Goal: Information Seeking & Learning: Check status

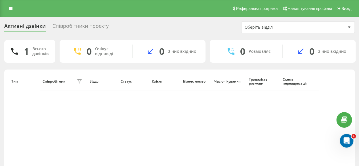
drag, startPoint x: 254, startPoint y: 104, endPoint x: 303, endPoint y: 59, distance: 66.4
click at [255, 104] on div "Тип Співробітник фільтру Відділ Статус Клієнт Бізнес номер Час очікування Трива…" at bounding box center [179, 126] width 341 height 108
click at [10, 9] on icon at bounding box center [10, 9] width 3 height 4
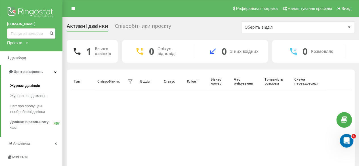
click at [36, 85] on span "Журнал дзвінків" at bounding box center [25, 86] width 30 height 6
click at [171, 131] on div "Тип Співробітник фільтру Відділ Статус Клієнт Бізнес номер Час очікування Трива…" at bounding box center [210, 126] width 279 height 108
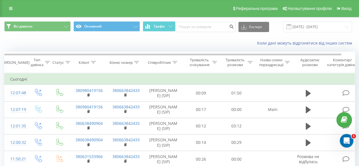
click at [68, 61] on icon at bounding box center [67, 62] width 5 height 3
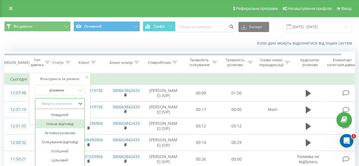
click at [71, 104] on div "14 results available. Use Up and Down to choose options, press Enter to select …" at bounding box center [60, 103] width 50 height 11
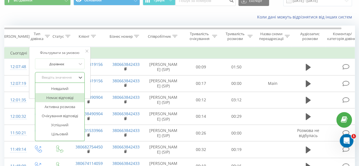
scroll to position [28, 0]
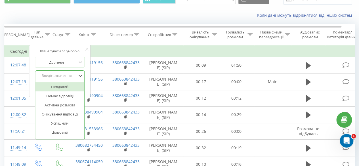
click at [66, 88] on div "Невдалий" at bounding box center [59, 86] width 49 height 9
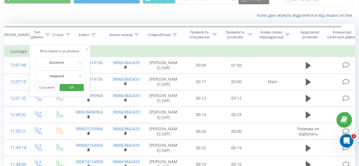
click at [76, 87] on span "OK" at bounding box center [72, 87] width 16 height 9
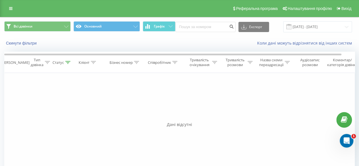
click at [69, 62] on icon at bounding box center [67, 62] width 5 height 3
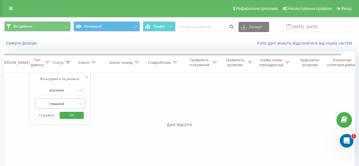
click at [77, 103] on div "Невдалий" at bounding box center [60, 103] width 50 height 11
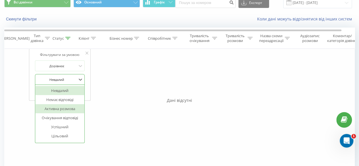
scroll to position [28, 0]
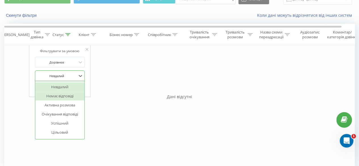
click at [59, 94] on div "Немає відповіді" at bounding box center [59, 95] width 49 height 9
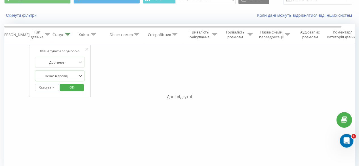
click at [69, 84] on span "OK" at bounding box center [72, 87] width 16 height 9
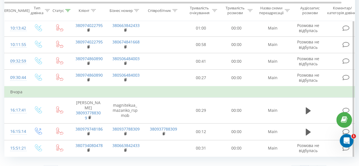
scroll to position [369, 0]
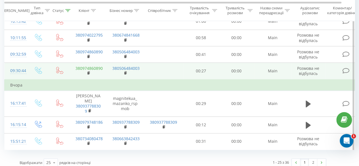
drag, startPoint x: 104, startPoint y: 133, endPoint x: 88, endPoint y: 144, distance: 19.0
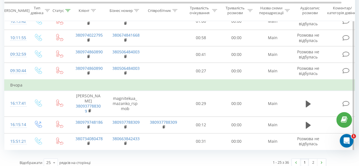
click at [79, 79] on td "380974860890" at bounding box center [88, 71] width 37 height 17
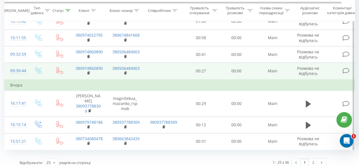
click at [88, 74] on rect at bounding box center [88, 73] width 2 height 3
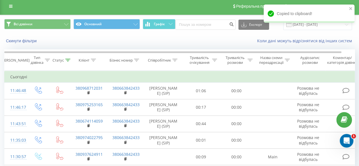
scroll to position [0, 0]
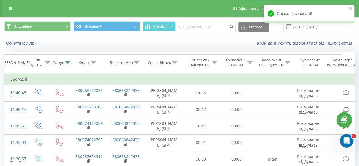
click at [92, 62] on icon at bounding box center [93, 62] width 5 height 3
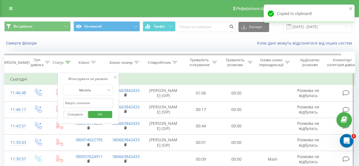
click at [87, 103] on input "text" at bounding box center [88, 103] width 50 height 10
paste input "380974860890"
type input "380974860890"
click at [108, 113] on button "OK" at bounding box center [100, 114] width 24 height 7
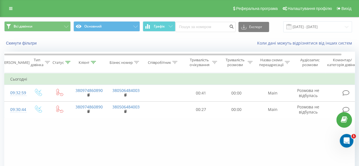
click at [96, 62] on icon at bounding box center [93, 62] width 5 height 3
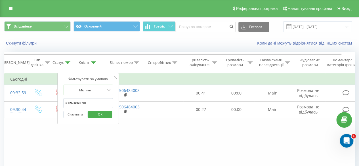
click at [177, 145] on div "Фільтрувати за умовою Дорівнює Введіть значення Скасувати OK Фільтрувати за умо…" at bounding box center [179, 137] width 350 height 128
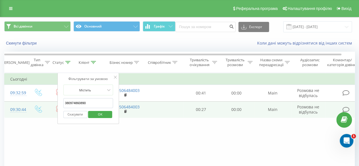
drag, startPoint x: 88, startPoint y: 103, endPoint x: 54, endPoint y: 102, distance: 33.7
click at [54, 102] on table "Фільтрувати за умовою Дорівнює Введіть значення Скасувати OK Фільтрувати за умо…" at bounding box center [185, 95] width 363 height 45
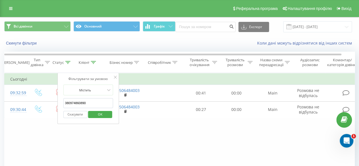
click at [146, 134] on div "Фільтрувати за умовою Дорівнює Введіть значення Скасувати OK Фільтрувати за умо…" at bounding box center [179, 137] width 350 height 128
click at [95, 105] on input "380974860890" at bounding box center [88, 103] width 50 height 10
drag, startPoint x: 103, startPoint y: 114, endPoint x: 98, endPoint y: 119, distance: 7.0
click at [103, 115] on span "OK" at bounding box center [100, 114] width 16 height 9
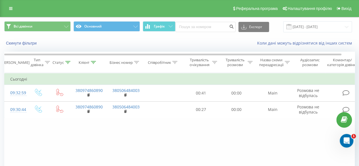
click at [66, 63] on icon at bounding box center [67, 62] width 5 height 3
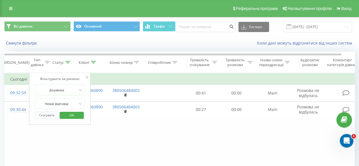
click at [96, 63] on div "Клієнт" at bounding box center [88, 62] width 37 height 5
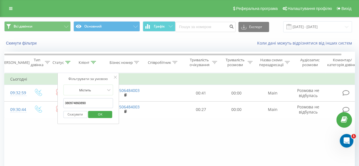
click at [90, 103] on input "380974860890" at bounding box center [88, 103] width 50 height 10
click at [103, 114] on span "OK" at bounding box center [100, 114] width 16 height 9
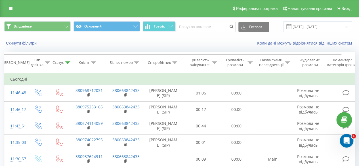
click at [67, 62] on icon at bounding box center [67, 62] width 5 height 3
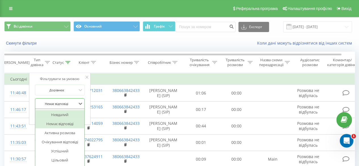
click at [69, 102] on div "14 results available. Use Up and Down to choose options, press Enter to select …" at bounding box center [60, 103] width 50 height 11
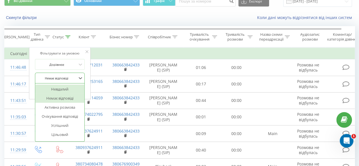
scroll to position [28, 0]
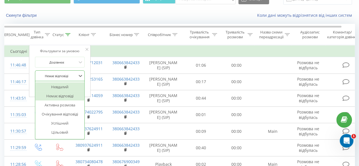
click at [69, 75] on div at bounding box center [57, 75] width 40 height 5
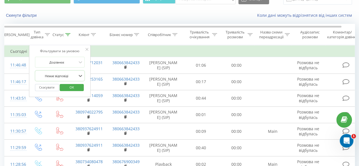
drag, startPoint x: 70, startPoint y: 86, endPoint x: 67, endPoint y: 92, distance: 7.0
click at [70, 86] on span "OK" at bounding box center [72, 87] width 16 height 9
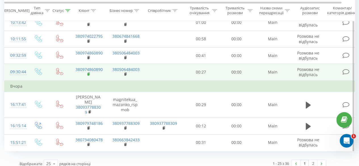
scroll to position [379, 0]
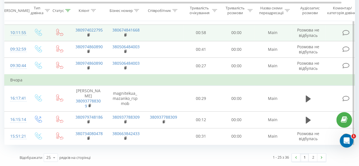
drag, startPoint x: 88, startPoint y: 92, endPoint x: 90, endPoint y: 96, distance: 4.7
click at [89, 36] on rect at bounding box center [88, 35] width 2 height 3
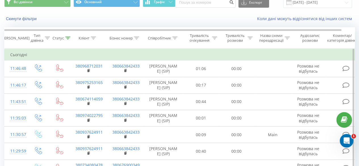
scroll to position [0, 0]
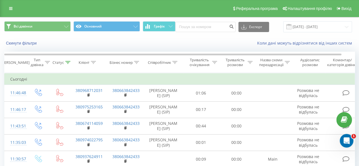
drag, startPoint x: 94, startPoint y: 60, endPoint x: 88, endPoint y: 65, distance: 7.7
click at [94, 61] on icon at bounding box center [93, 62] width 5 height 3
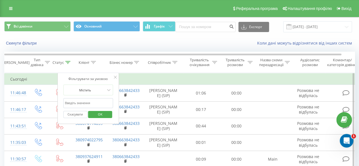
click at [94, 103] on input "text" at bounding box center [88, 103] width 50 height 10
paste input "380974860890"
type input "380974860890"
click at [103, 111] on span "OK" at bounding box center [100, 114] width 16 height 9
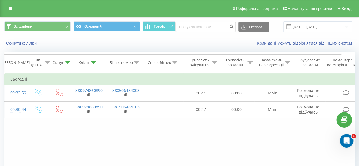
click at [68, 59] on th "Статус" at bounding box center [60, 62] width 20 height 21
click at [66, 65] on th "Статус" at bounding box center [60, 62] width 20 height 21
click at [67, 62] on icon at bounding box center [67, 62] width 5 height 3
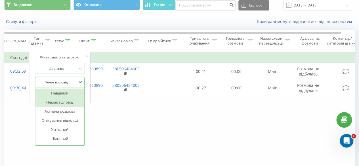
click at [68, 87] on div "14 results available. Use Up and Down to choose options, press Enter to select …" at bounding box center [60, 82] width 50 height 11
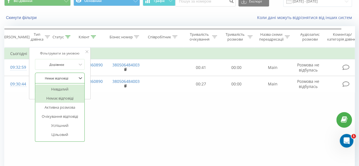
scroll to position [28, 0]
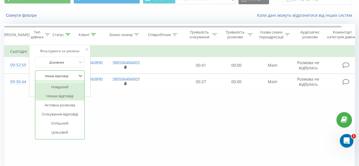
click at [69, 77] on div at bounding box center [57, 75] width 40 height 5
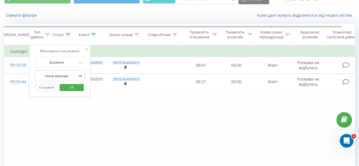
drag, startPoint x: 52, startPoint y: 86, endPoint x: 46, endPoint y: 92, distance: 8.1
click at [52, 86] on button "Скасувати" at bounding box center [47, 87] width 24 height 7
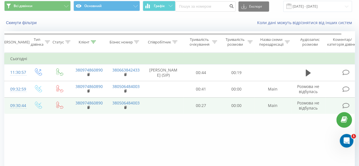
scroll to position [28, 0]
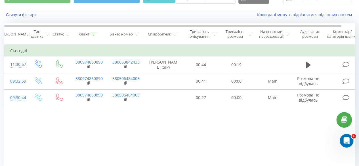
click at [94, 33] on icon at bounding box center [93, 34] width 5 height 3
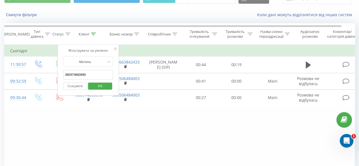
click at [94, 33] on icon at bounding box center [93, 34] width 5 height 3
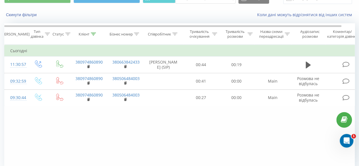
click at [67, 34] on icon at bounding box center [67, 34] width 5 height 3
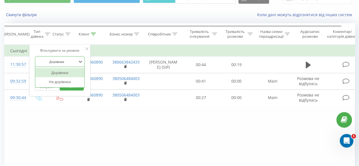
click at [75, 62] on div at bounding box center [57, 61] width 40 height 5
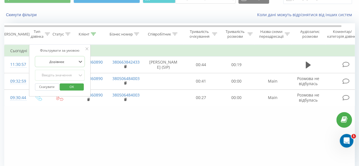
click at [74, 62] on div at bounding box center [57, 61] width 40 height 5
click at [70, 75] on div "Введіть значення" at bounding box center [57, 75] width 40 height 5
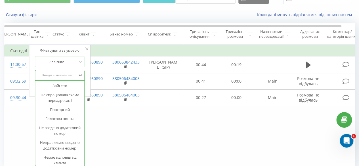
scroll to position [78, 0]
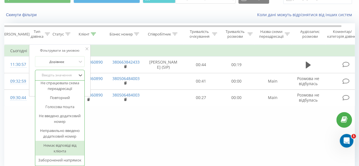
click at [68, 141] on div "Немає відповіді від клієнта" at bounding box center [59, 148] width 49 height 15
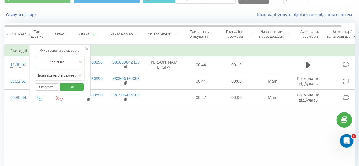
click at [73, 85] on span "OK" at bounding box center [72, 86] width 16 height 9
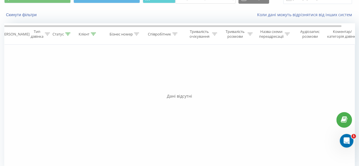
click at [68, 34] on icon at bounding box center [67, 34] width 5 height 3
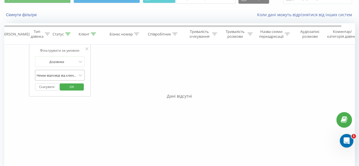
click at [74, 73] on div at bounding box center [57, 75] width 40 height 5
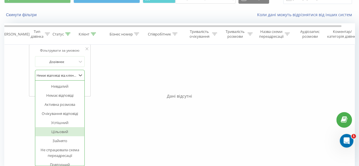
click at [65, 131] on div "Цільовий" at bounding box center [59, 131] width 49 height 9
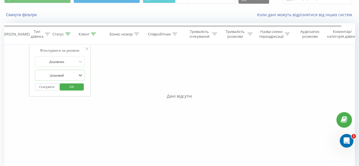
click at [72, 87] on span "OK" at bounding box center [72, 86] width 16 height 9
click at [67, 34] on icon at bounding box center [67, 34] width 5 height 3
click at [76, 76] on div at bounding box center [57, 75] width 40 height 5
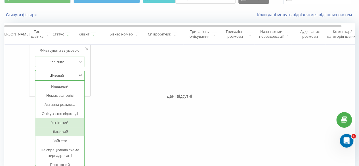
click at [67, 120] on div "Успішний" at bounding box center [59, 122] width 49 height 9
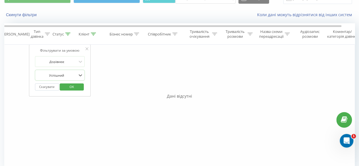
click at [70, 86] on span "OK" at bounding box center [72, 86] width 16 height 9
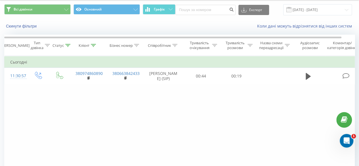
scroll to position [28, 0]
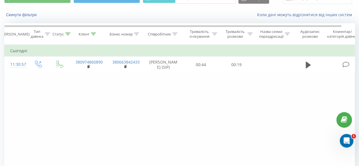
click at [67, 33] on icon at bounding box center [67, 34] width 5 height 3
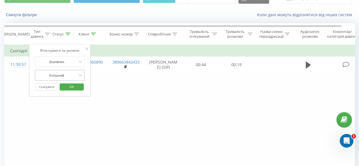
click at [69, 72] on div "Успішний" at bounding box center [56, 75] width 41 height 9
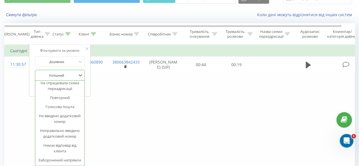
scroll to position [78, 0]
click at [58, 93] on div "Повторний" at bounding box center [59, 97] width 49 height 9
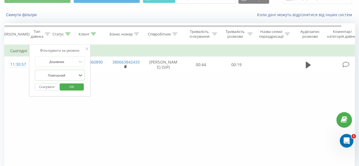
drag, startPoint x: 75, startPoint y: 84, endPoint x: 71, endPoint y: 88, distance: 5.7
click at [75, 84] on span "OK" at bounding box center [72, 86] width 16 height 9
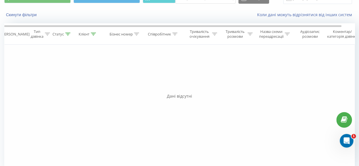
click at [66, 35] on icon at bounding box center [67, 34] width 5 height 3
click at [70, 76] on div at bounding box center [57, 75] width 40 height 5
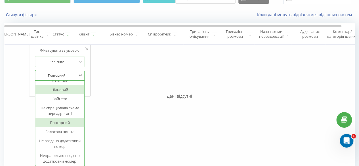
scroll to position [78, 0]
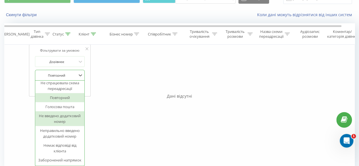
click at [61, 111] on div "Не введено додатковий номер" at bounding box center [59, 118] width 49 height 15
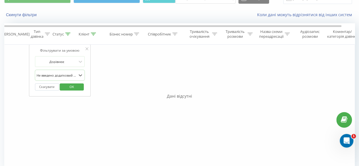
click at [75, 88] on span "OK" at bounding box center [72, 86] width 16 height 9
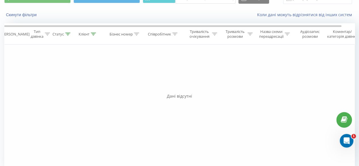
click at [68, 36] on div at bounding box center [67, 34] width 5 height 5
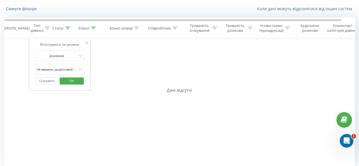
scroll to position [39, 0]
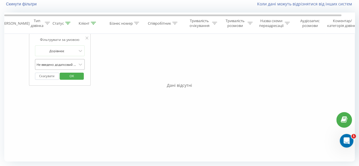
click at [74, 62] on div at bounding box center [57, 64] width 40 height 5
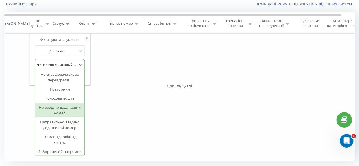
scroll to position [78, 0]
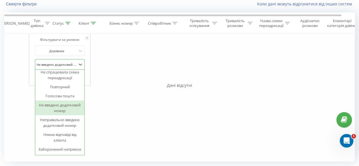
click at [65, 100] on div "Не введено додатковий номер" at bounding box center [59, 107] width 49 height 15
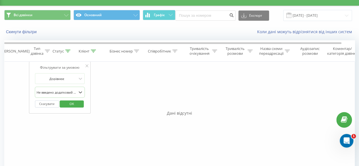
scroll to position [0, 0]
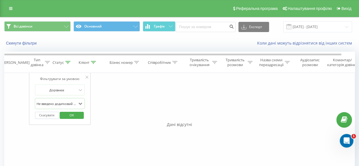
click at [79, 116] on span "OK" at bounding box center [72, 115] width 16 height 9
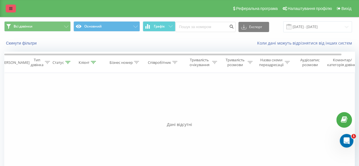
click at [12, 9] on icon at bounding box center [10, 9] width 3 height 4
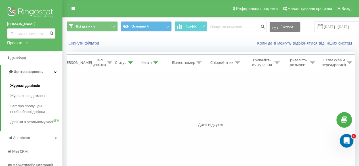
click at [29, 84] on span "Журнал дзвінків" at bounding box center [25, 86] width 30 height 6
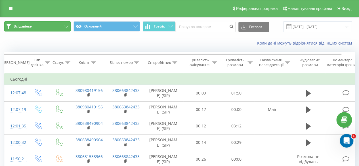
click at [56, 26] on button "Всі дзвінки" at bounding box center [37, 26] width 66 height 10
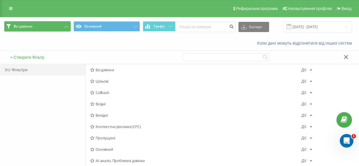
click at [57, 26] on button "Всі дзвінки" at bounding box center [37, 26] width 66 height 10
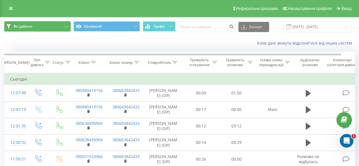
click at [50, 28] on button "Всі дзвінки" at bounding box center [37, 26] width 66 height 10
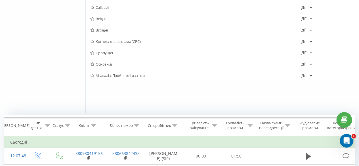
scroll to position [28, 0]
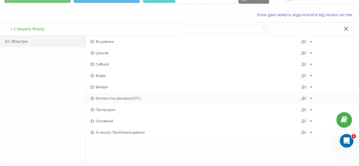
click at [123, 99] on span "Контекстна реклама (CPC)" at bounding box center [195, 98] width 211 height 4
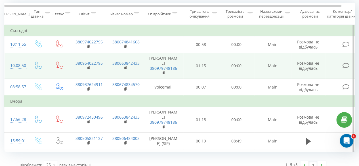
scroll to position [56, 0]
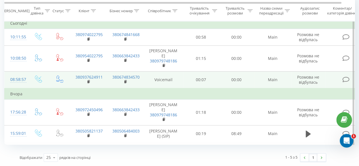
click at [58, 79] on icon at bounding box center [59, 78] width 7 height 7
click at [58, 80] on icon at bounding box center [59, 78] width 7 height 7
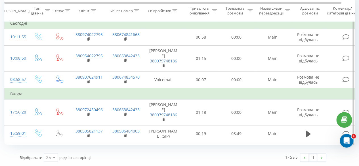
scroll to position [28, 0]
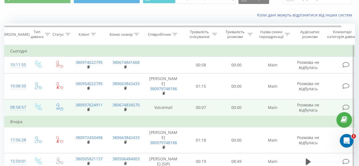
drag, startPoint x: 163, startPoint y: 105, endPoint x: 170, endPoint y: 109, distance: 7.7
click at [163, 105] on td "Voicemail" at bounding box center [163, 107] width 40 height 17
drag, startPoint x: 175, startPoint y: 106, endPoint x: 151, endPoint y: 106, distance: 24.4
click at [151, 106] on td "Voicemail" at bounding box center [163, 107] width 40 height 17
click at [151, 110] on td "Voicemail" at bounding box center [163, 107] width 40 height 17
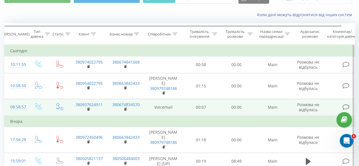
scroll to position [0, 0]
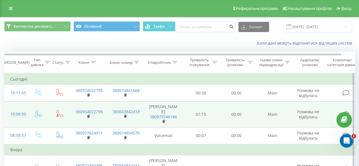
drag, startPoint x: 212, startPoint y: 113, endPoint x: 206, endPoint y: 113, distance: 6.5
click at [212, 113] on td "01:15" at bounding box center [200, 114] width 35 height 26
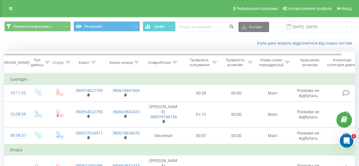
click at [67, 61] on icon at bounding box center [67, 62] width 5 height 3
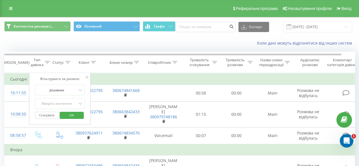
click at [67, 61] on icon at bounding box center [67, 62] width 5 height 3
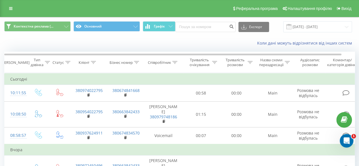
click at [95, 63] on icon at bounding box center [93, 62] width 5 height 3
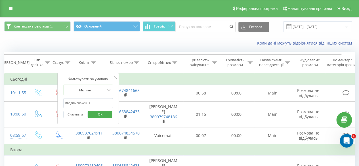
click at [95, 63] on icon at bounding box center [93, 62] width 5 height 3
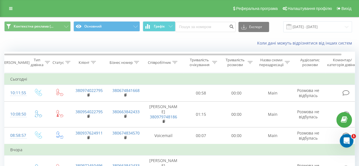
click at [135, 62] on icon at bounding box center [136, 62] width 5 height 3
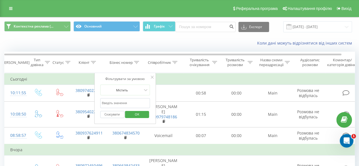
click at [135, 62] on icon at bounding box center [136, 62] width 5 height 3
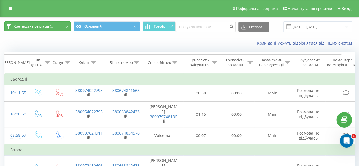
click at [54, 25] on button "Контекстна реклама (..." at bounding box center [37, 26] width 66 height 10
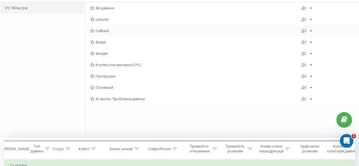
scroll to position [57, 0]
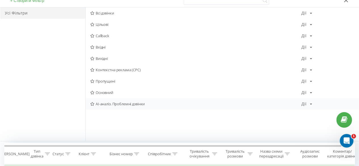
click at [129, 104] on span "AI-аналіз. Проблемні дзвінки" at bounding box center [195, 104] width 211 height 4
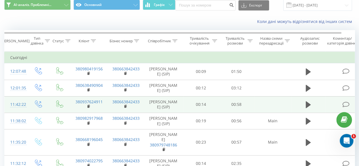
scroll to position [57, 0]
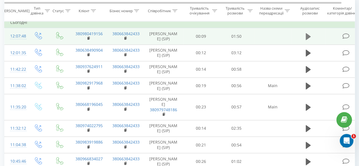
click at [307, 39] on icon at bounding box center [307, 36] width 5 height 7
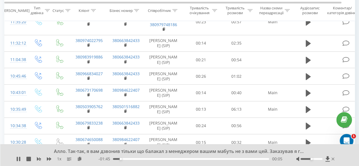
click at [223, 152] on div "Алло. Так-так, я вам дзвонив тільки що балакал з менеджером вашим мабуть не з в…" at bounding box center [175, 151] width 255 height 6
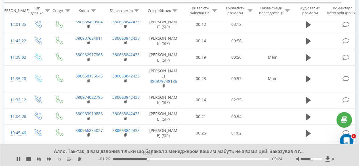
click at [147, 159] on div "00:24" at bounding box center [191, 159] width 156 height 2
click at [199, 151] on div "Алло. Так-так, я вам дзвонив тільки що балакал з менеджером вашим мабуть не з в…" at bounding box center [175, 151] width 255 height 6
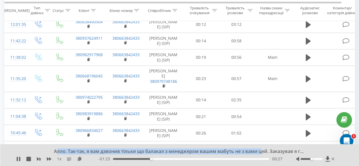
drag, startPoint x: 76, startPoint y: 151, endPoint x: 262, endPoint y: 151, distance: 186.0
click at [261, 151] on div "Алло. Так-так, я вам дзвонив тільки що балакал з менеджером вашим мабуть не з в…" at bounding box center [175, 151] width 255 height 6
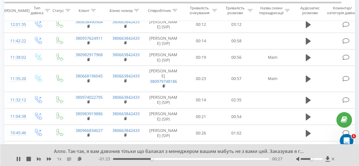
click at [292, 152] on div "Алло. Так-так, я вам дзвонив тільки що балакал з менеджером вашим мабуть не з в…" at bounding box center [175, 151] width 255 height 6
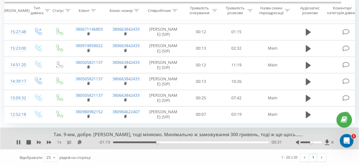
scroll to position [394, 0]
click at [307, 143] on div at bounding box center [311, 142] width 22 height 2
click at [175, 142] on div "00:37" at bounding box center [191, 142] width 156 height 2
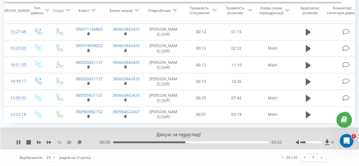
click at [186, 142] on div "00:52" at bounding box center [191, 142] width 156 height 2
click at [201, 142] on div "00:54" at bounding box center [191, 142] width 156 height 2
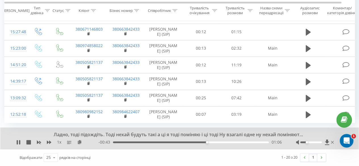
click at [217, 143] on div "01:06" at bounding box center [191, 142] width 156 height 2
click at [233, 143] on div "01:14" at bounding box center [191, 142] width 156 height 2
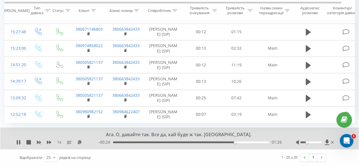
click at [253, 142] on div "01:26" at bounding box center [191, 142] width 156 height 2
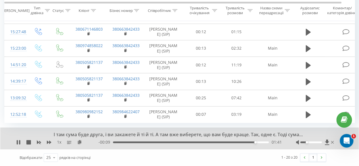
click at [264, 142] on div "01:41" at bounding box center [191, 142] width 156 height 2
click at [20, 142] on icon at bounding box center [19, 142] width 1 height 5
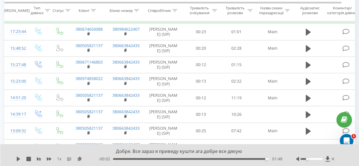
drag, startPoint x: 98, startPoint y: 79, endPoint x: 348, endPoint y: 62, distance: 251.2
click at [348, 24] on td "Вчора" at bounding box center [186, 17] width 363 height 11
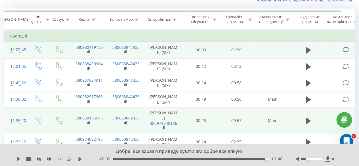
scroll to position [0, 0]
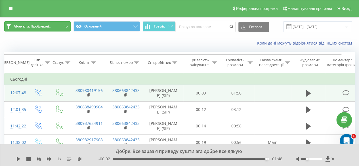
click at [55, 29] on button "AI-аналіз. Проблемні..." at bounding box center [37, 26] width 66 height 10
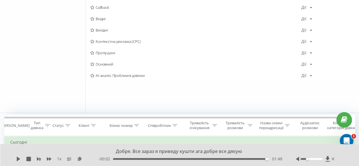
scroll to position [57, 0]
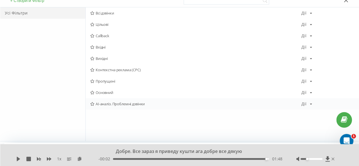
click at [310, 103] on icon at bounding box center [311, 103] width 2 height 3
click at [249, 91] on span "Основний" at bounding box center [195, 92] width 211 height 4
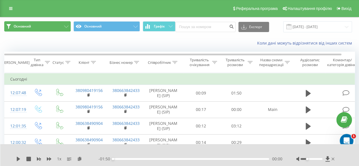
click at [55, 28] on button "Основний" at bounding box center [37, 26] width 66 height 10
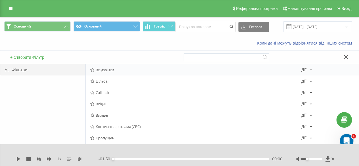
click at [124, 68] on span "Всі дзвінки" at bounding box center [195, 70] width 211 height 4
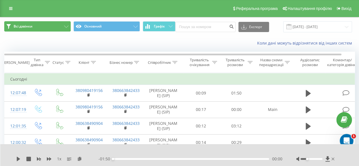
click at [50, 24] on button "Всі дзвінки" at bounding box center [37, 26] width 66 height 10
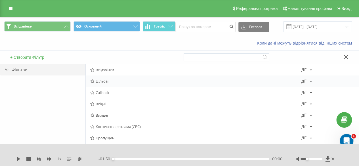
click at [117, 81] on span "Цільові" at bounding box center [195, 81] width 211 height 4
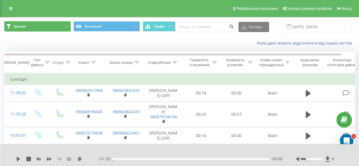
click at [57, 26] on button "Цільові" at bounding box center [37, 26] width 66 height 10
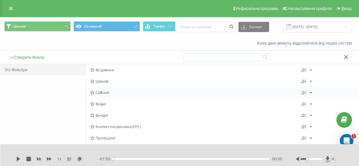
click at [107, 94] on span "Callback" at bounding box center [195, 92] width 211 height 4
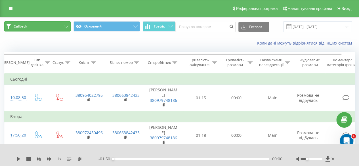
click at [58, 26] on button "Callback" at bounding box center [37, 26] width 66 height 10
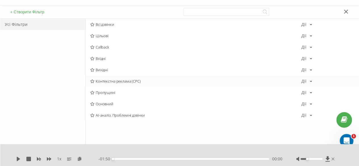
scroll to position [85, 0]
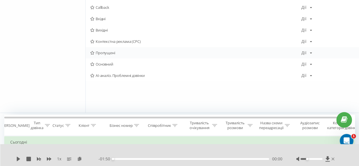
click at [116, 53] on span "Пропущені" at bounding box center [195, 53] width 211 height 4
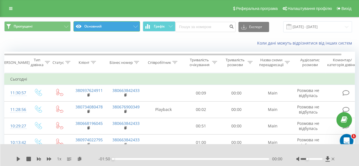
click at [126, 25] on button "Основний" at bounding box center [106, 26] width 66 height 10
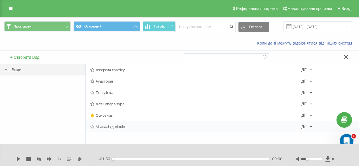
click at [126, 127] on span "AI-аналіз дзвінків" at bounding box center [195, 126] width 211 height 4
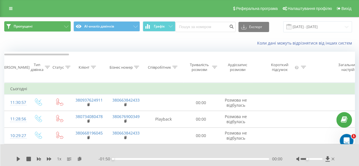
click at [48, 24] on button "Пропущені" at bounding box center [37, 26] width 66 height 10
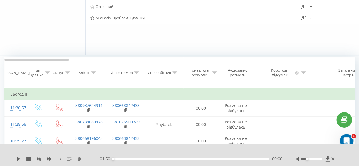
scroll to position [142, 0]
